Goal: Task Accomplishment & Management: Use online tool/utility

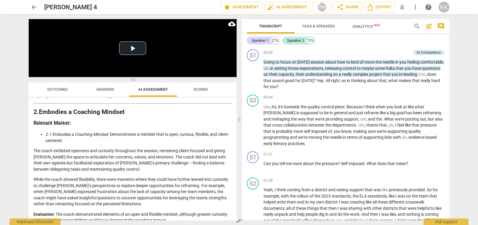
scroll to position [165, 0]
click at [59, 88] on span "Outcomes" at bounding box center [57, 89] width 21 height 4
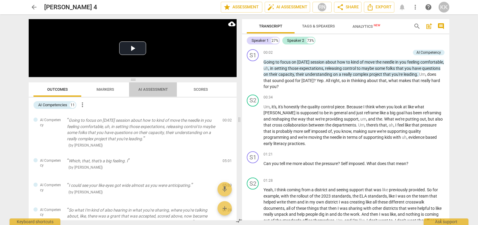
click at [142, 88] on span "AI Assessment" at bounding box center [153, 89] width 30 height 4
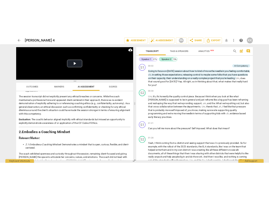
scroll to position [128, 0]
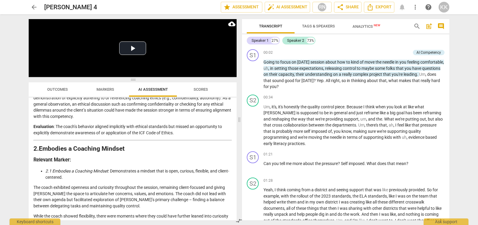
click at [51, 89] on span "Outcomes" at bounding box center [57, 89] width 21 height 4
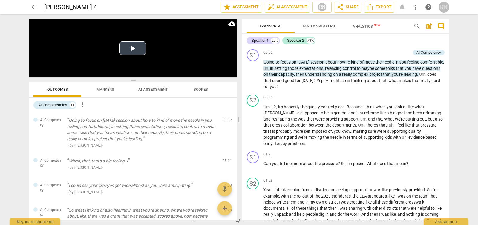
click at [134, 49] on button "Play Video" at bounding box center [132, 48] width 27 height 13
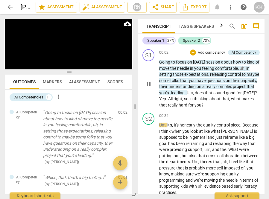
click at [231, 101] on span "what" at bounding box center [236, 99] width 10 height 5
click at [221, 101] on span "that" at bounding box center [225, 99] width 8 height 5
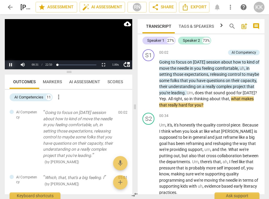
click at [13, 66] on button "Pause" at bounding box center [11, 64] width 12 height 9
click at [10, 63] on button "Play" at bounding box center [11, 64] width 12 height 9
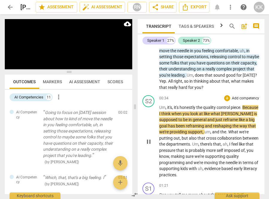
scroll to position [21, 0]
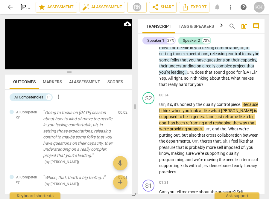
click at [49, 84] on span "Markers" at bounding box center [52, 81] width 19 height 5
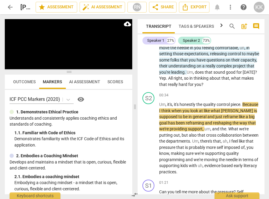
click at [22, 84] on span "Outcomes" at bounding box center [24, 81] width 22 height 5
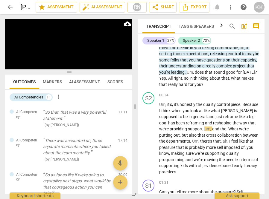
scroll to position [0, 0]
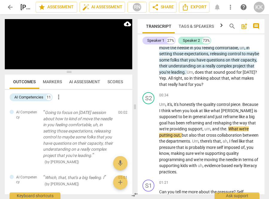
click at [57, 80] on span "Markers" at bounding box center [52, 81] width 19 height 5
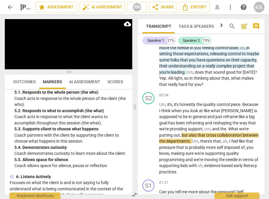
scroll to position [369, 0]
click at [85, 81] on span "AI Assessment" at bounding box center [84, 81] width 31 height 5
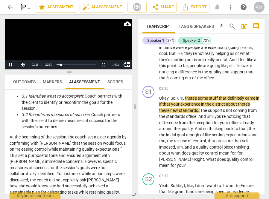
scroll to position [260, 0]
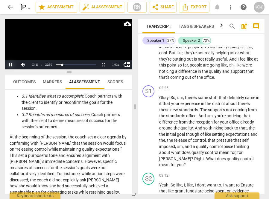
click at [10, 65] on button "Pause" at bounding box center [11, 64] width 12 height 9
click at [194, 161] on span "Right" at bounding box center [199, 159] width 10 height 5
click at [6, 64] on button "Pause" at bounding box center [11, 64] width 12 height 9
click at [11, 65] on button "Play" at bounding box center [11, 64] width 12 height 9
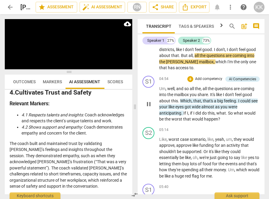
scroll to position [570, 0]
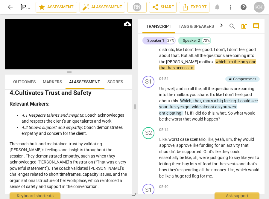
click at [17, 82] on span "Outcomes" at bounding box center [24, 81] width 22 height 5
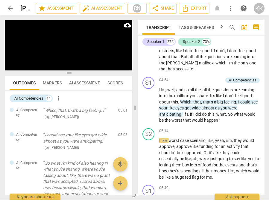
scroll to position [73, 0]
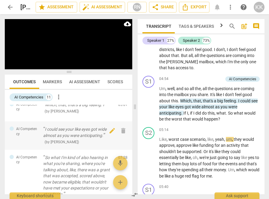
click at [21, 136] on span "AI Competency" at bounding box center [27, 132] width 22 height 10
click at [10, 136] on div "AI Competency" at bounding box center [24, 132] width 29 height 10
click at [14, 136] on div "AI Competency" at bounding box center [24, 132] width 29 height 10
click at [41, 136] on div "AI Competency I could see your like eyes got wide almost as you were anticipati…" at bounding box center [68, 136] width 127 height 28
click at [64, 136] on p "I could see your like eyes got wide almost as you were anticipating." at bounding box center [78, 132] width 70 height 12
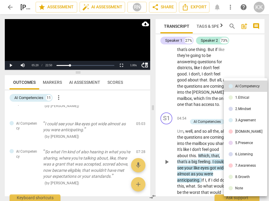
scroll to position [61, 0]
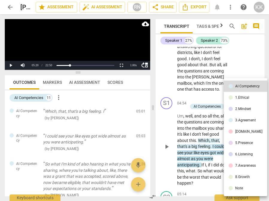
click at [53, 82] on div at bounding box center [134, 100] width 269 height 201
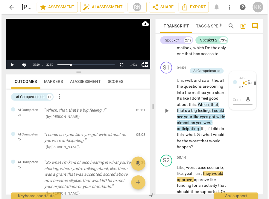
scroll to position [1071, 0]
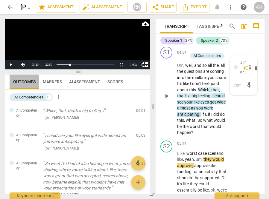
click at [24, 83] on span "Outcomes" at bounding box center [24, 81] width 22 height 5
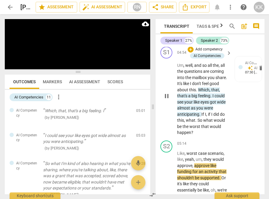
click at [209, 92] on span "Which" at bounding box center [203, 90] width 11 height 5
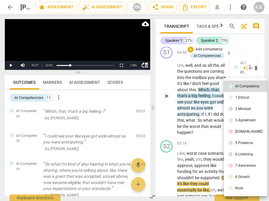
click at [59, 144] on div at bounding box center [134, 100] width 269 height 201
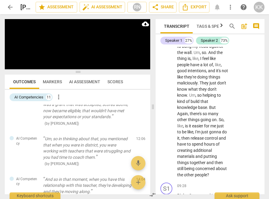
scroll to position [1956, 0]
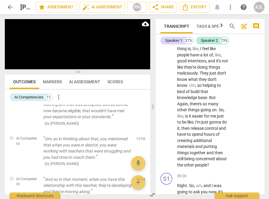
click at [48, 82] on span "Markers" at bounding box center [52, 81] width 19 height 5
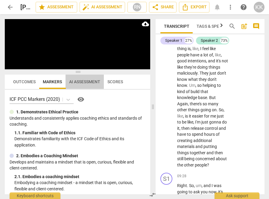
click at [88, 82] on span "AI Assessment" at bounding box center [84, 81] width 31 height 5
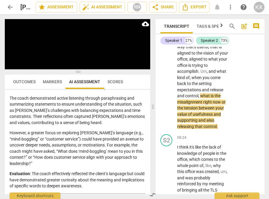
scroll to position [1784, 0]
click at [14, 80] on span "Outcomes" at bounding box center [24, 81] width 22 height 5
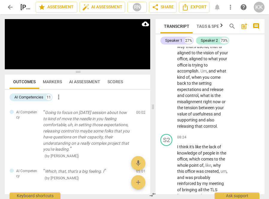
click at [195, 98] on span "control" at bounding box center [191, 95] width 13 height 5
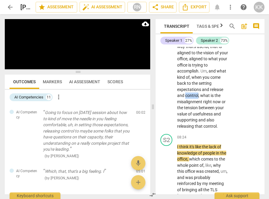
click at [195, 98] on span "control" at bounding box center [191, 95] width 13 height 5
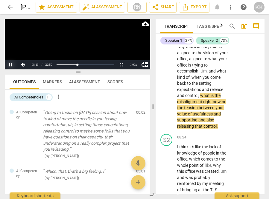
click at [12, 64] on button "Pause" at bounding box center [11, 64] width 12 height 9
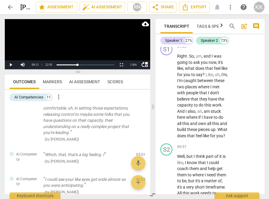
scroll to position [68, 0]
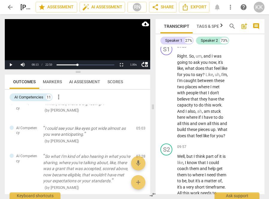
click at [79, 82] on span "AI Assessment" at bounding box center [84, 81] width 31 height 5
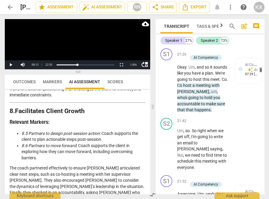
scroll to position [4807, 0]
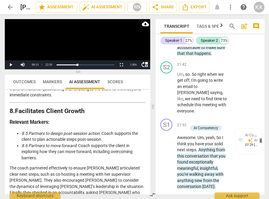
click at [20, 82] on span "Outcomes" at bounding box center [24, 81] width 22 height 5
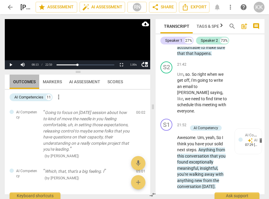
click at [20, 82] on span "Outcomes" at bounding box center [24, 81] width 22 height 5
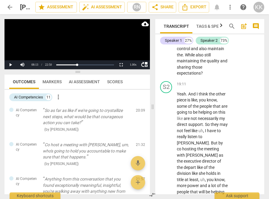
scroll to position [4177, 0]
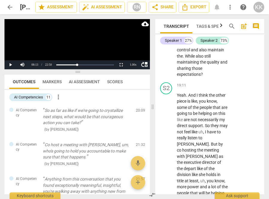
click at [165, 39] on span "play_arrow" at bounding box center [166, 34] width 7 height 7
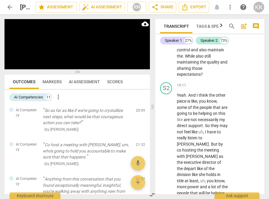
click at [168, 39] on span "pause" at bounding box center [166, 34] width 7 height 7
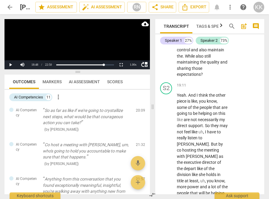
click at [182, 10] on span "." at bounding box center [181, 7] width 2 height 5
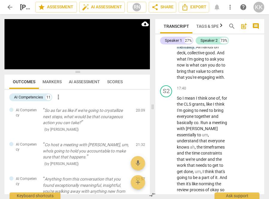
scroll to position [3855, 0]
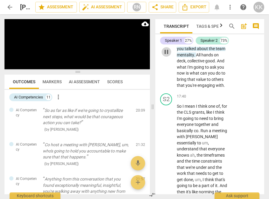
click at [167, 56] on span "pause" at bounding box center [166, 51] width 7 height 7
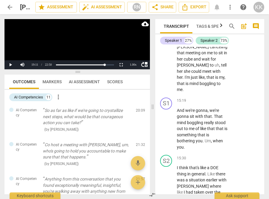
scroll to position [3345, 0]
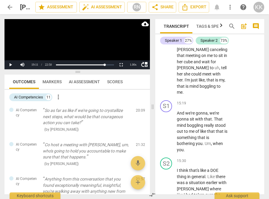
click at [191, 82] on span "just" at bounding box center [195, 80] width 8 height 5
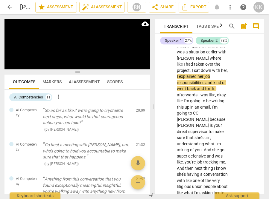
scroll to position [3448, 0]
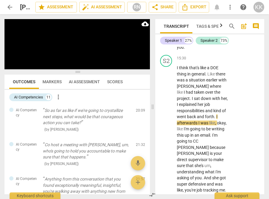
click at [165, 33] on span "pause" at bounding box center [166, 28] width 7 height 7
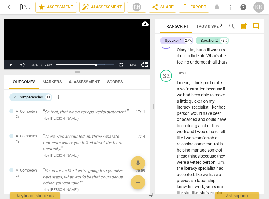
scroll to position [2360, 0]
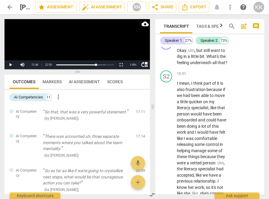
click at [199, 26] on span "short" at bounding box center [204, 23] width 10 height 5
click at [10, 64] on button "Pause" at bounding box center [10, 64] width 12 height 9
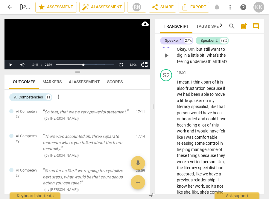
click at [197, 58] on span "little" at bounding box center [195, 55] width 9 height 5
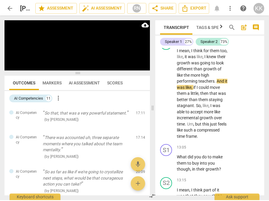
scroll to position [2737, 0]
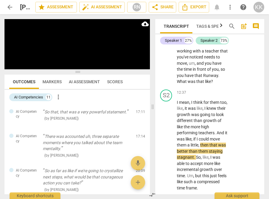
click at [176, 83] on div "play_arrow pause" at bounding box center [168, 17] width 15 height 131
click at [180, 29] on span "Let's" at bounding box center [181, 26] width 9 height 5
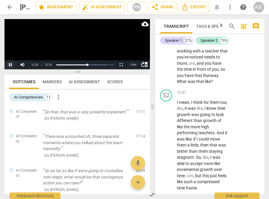
click at [10, 67] on button "Pause" at bounding box center [10, 64] width 12 height 9
click at [213, 23] on span "them" at bounding box center [216, 20] width 10 height 5
click at [213, 0] on body "arrow_back [PERSON_NAME] 4 edit star Assessment auto_fix_high AI Assessment RN …" at bounding box center [134, 0] width 269 height 0
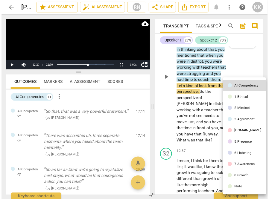
scroll to position [2686, 0]
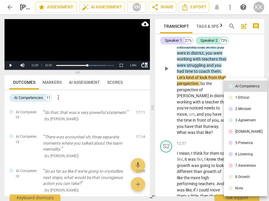
click at [201, 135] on div at bounding box center [134, 100] width 269 height 201
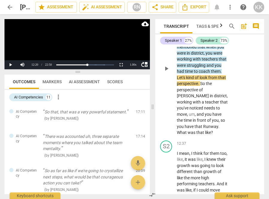
click at [197, 74] on span "to" at bounding box center [196, 71] width 5 height 5
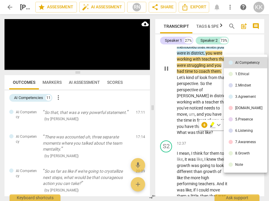
click at [24, 53] on div at bounding box center [134, 100] width 269 height 201
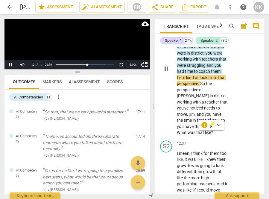
click at [20, 48] on video at bounding box center [76, 44] width 145 height 50
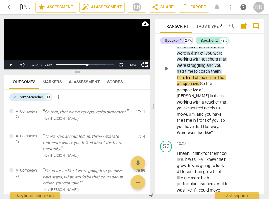
click at [20, 48] on video at bounding box center [76, 44] width 145 height 50
click at [11, 66] on button "Pause" at bounding box center [10, 64] width 12 height 9
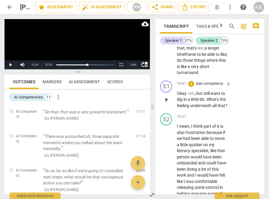
scroll to position [2339, 0]
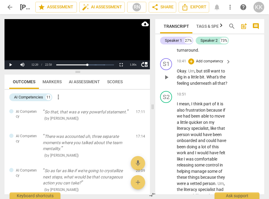
click at [196, 74] on span "but" at bounding box center [199, 71] width 7 height 5
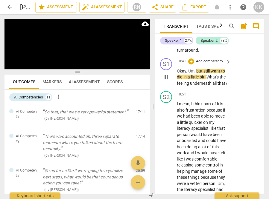
click at [168, 81] on span "pause" at bounding box center [166, 77] width 7 height 7
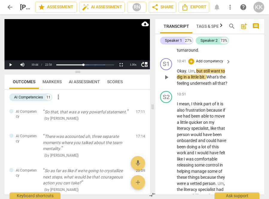
click at [190, 74] on span "Um" at bounding box center [191, 71] width 6 height 5
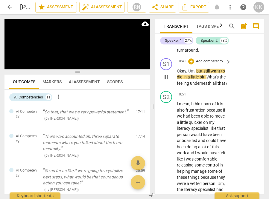
click at [161, 87] on div "S1 play_arrow pause" at bounding box center [168, 72] width 17 height 28
click at [164, 81] on span "pause" at bounding box center [166, 77] width 7 height 7
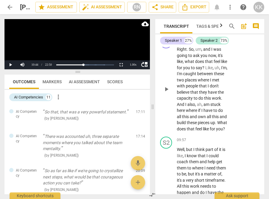
scroll to position [2098, 0]
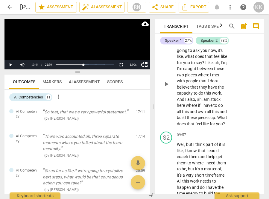
click at [219, 114] on span "and" at bounding box center [222, 111] width 7 height 5
click at [10, 67] on button "Pause" at bounding box center [10, 64] width 12 height 9
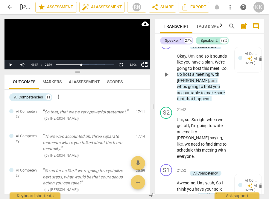
scroll to position [4757, 0]
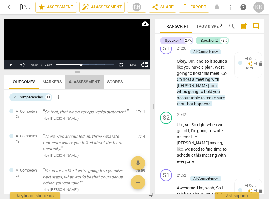
click at [78, 82] on span "AI Assessment" at bounding box center [84, 81] width 31 height 5
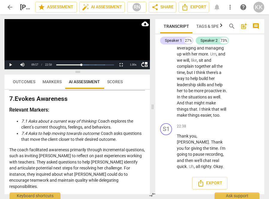
scroll to position [5052, 0]
click at [178, 139] on span "Thank" at bounding box center [183, 136] width 13 height 5
click at [9, 63] on button "Pause" at bounding box center [10, 64] width 12 height 9
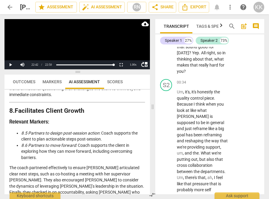
scroll to position [0, 0]
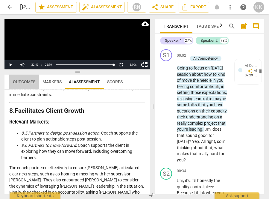
click at [28, 81] on span "Outcomes" at bounding box center [24, 81] width 22 height 5
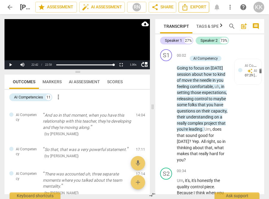
scroll to position [348, 0]
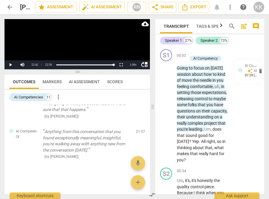
click at [50, 82] on span "Markers" at bounding box center [51, 81] width 19 height 5
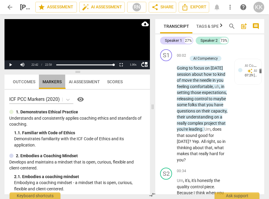
click at [50, 82] on span "Markers" at bounding box center [51, 81] width 19 height 5
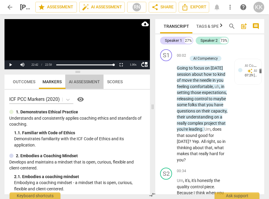
click at [87, 85] on span "AI Assessment" at bounding box center [84, 82] width 38 height 8
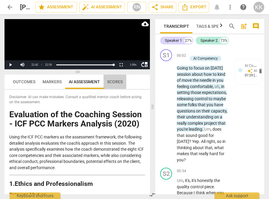
click at [118, 83] on span "Scores" at bounding box center [115, 81] width 16 height 5
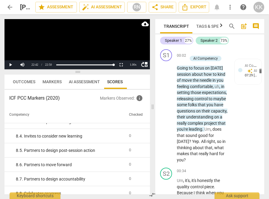
scroll to position [606, 0]
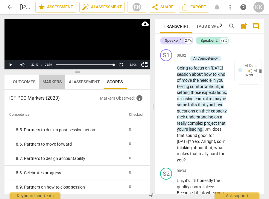
click at [53, 80] on span "Markers" at bounding box center [51, 81] width 19 height 5
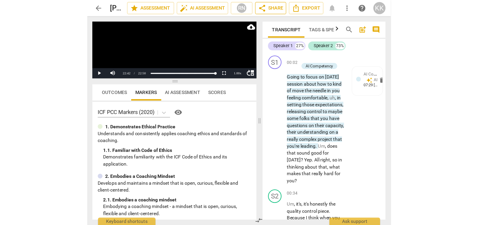
scroll to position [0, 0]
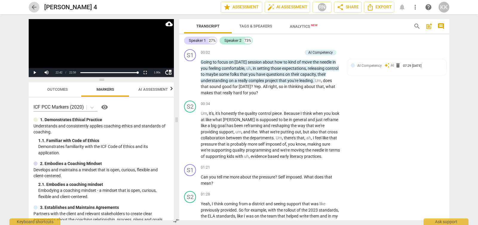
click at [35, 7] on span "arrow_back" at bounding box center [33, 7] width 7 height 7
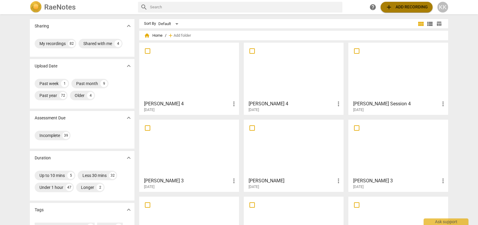
click at [411, 8] on span "add Add recording" at bounding box center [406, 7] width 42 height 7
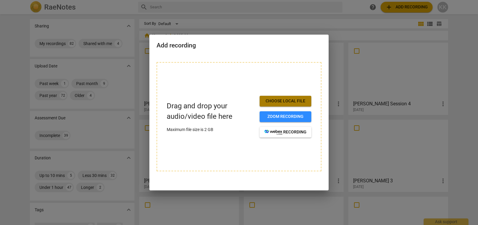
click at [298, 98] on button "Choose local file" at bounding box center [286, 101] width 52 height 11
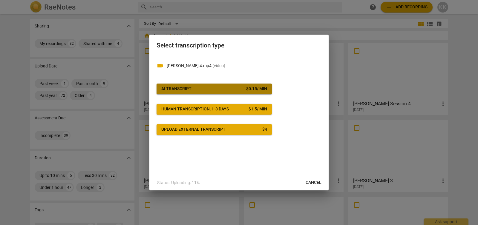
click at [216, 89] on span "AI Transcript $ 0.15 / min" at bounding box center [214, 89] width 106 height 6
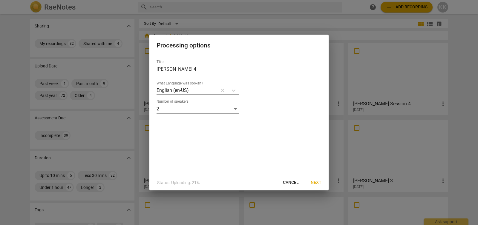
click at [317, 184] on span "Next" at bounding box center [316, 183] width 11 height 6
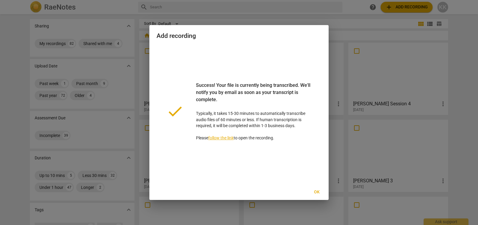
click at [276, 13] on div at bounding box center [239, 112] width 478 height 225
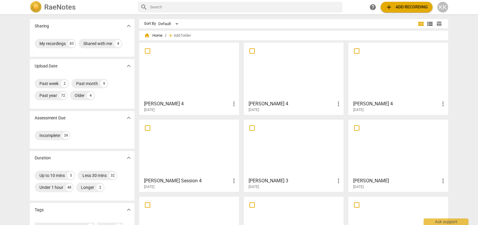
click at [282, 56] on div at bounding box center [294, 71] width 96 height 53
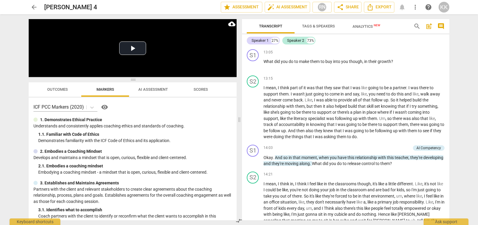
scroll to position [1000, 0]
